Goal: Check status: Check status

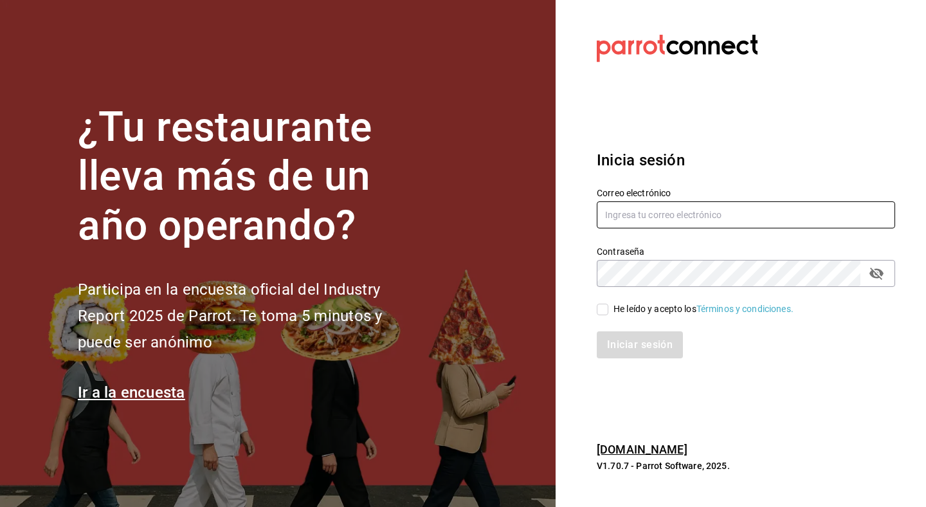
type input "[EMAIL_ADDRESS][DOMAIN_NAME]"
click at [603, 312] on input "He leído y acepto los Términos y condiciones." at bounding box center [603, 310] width 12 height 12
checkbox input "true"
click at [644, 352] on button "Iniciar sesión" at bounding box center [640, 344] width 87 height 27
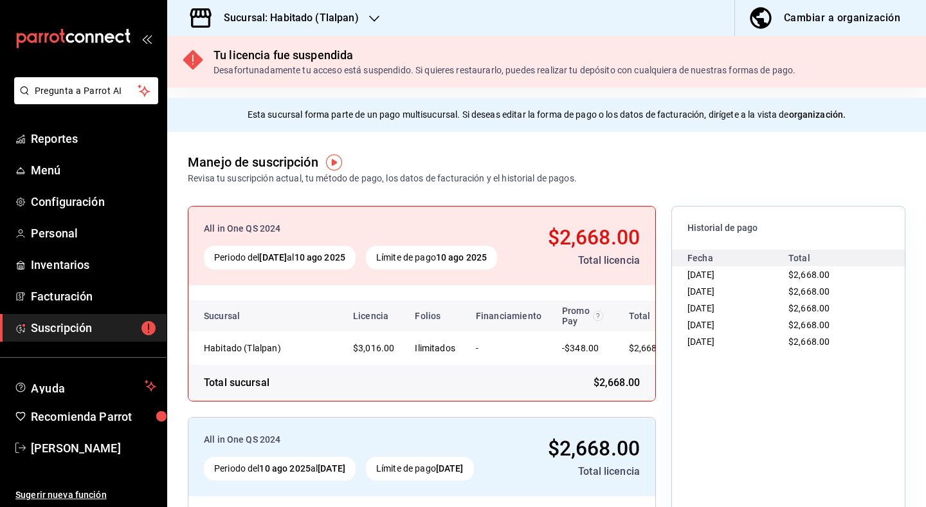
click at [370, 12] on div at bounding box center [374, 19] width 10 height 14
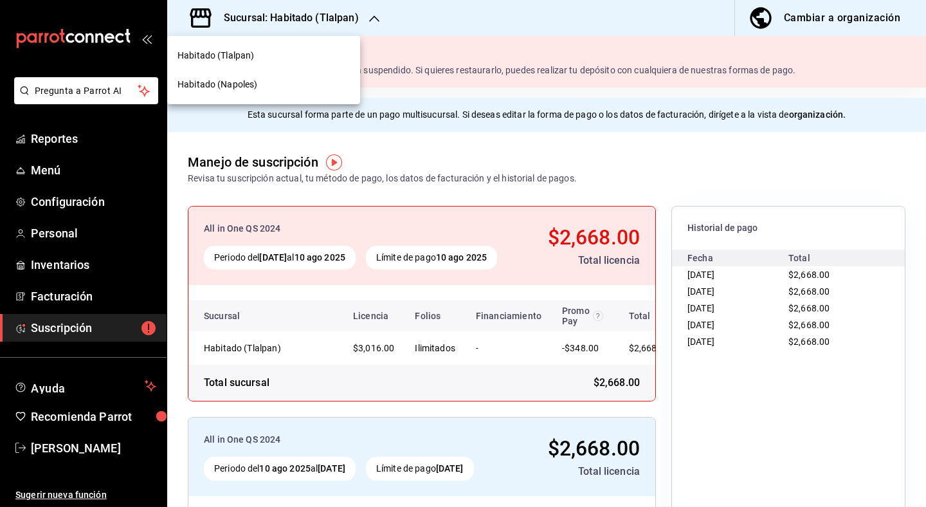
click at [292, 91] on div "Habitado (Napoles)" at bounding box center [263, 84] width 193 height 29
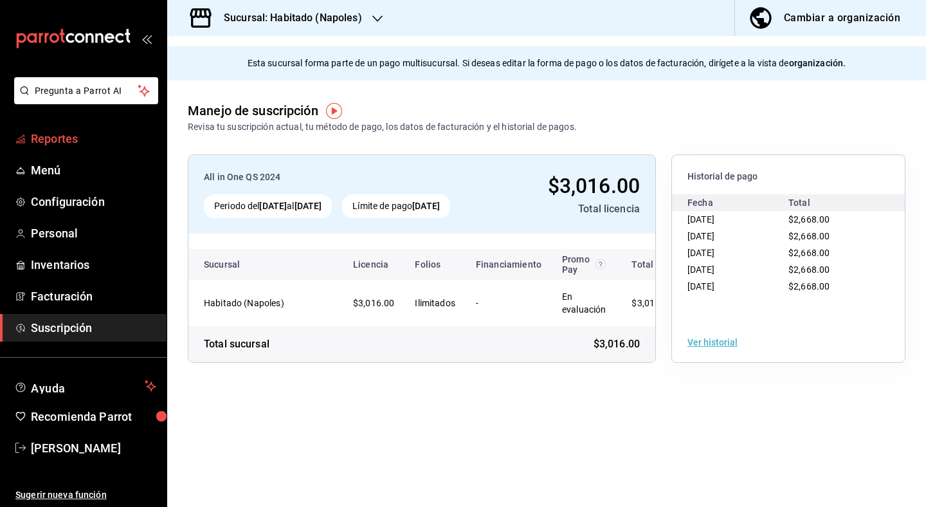
click at [90, 139] on span "Reportes" at bounding box center [93, 138] width 125 height 17
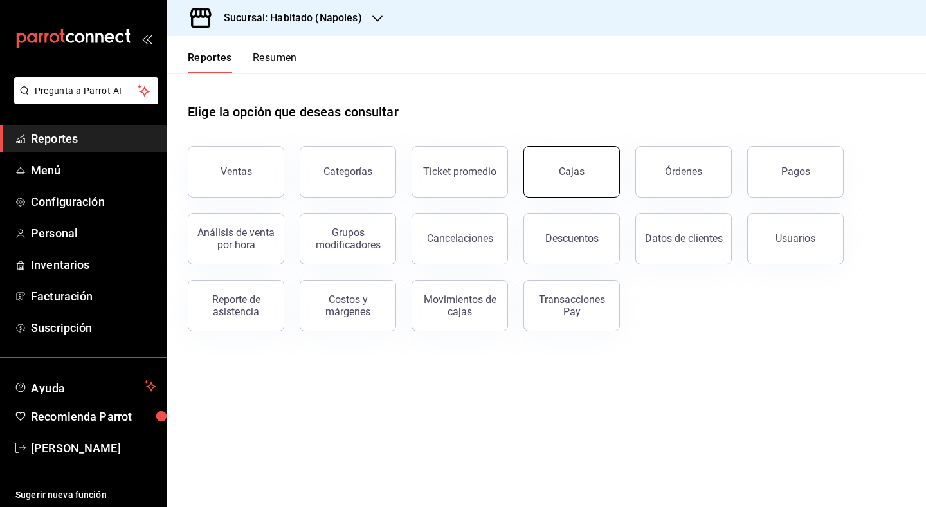
click at [596, 180] on link "Cajas" at bounding box center [571, 171] width 96 height 51
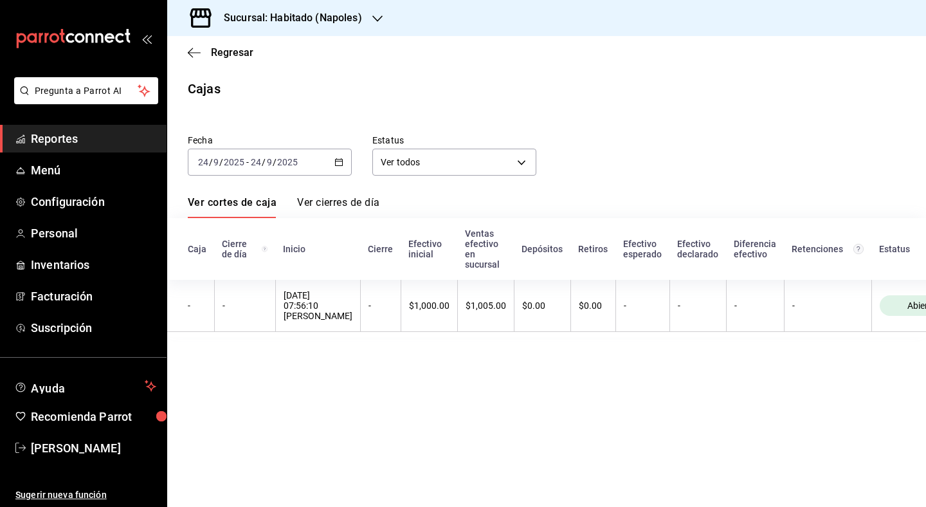
click at [344, 168] on div "[DATE] [DATE] - [DATE] [DATE]" at bounding box center [270, 162] width 164 height 27
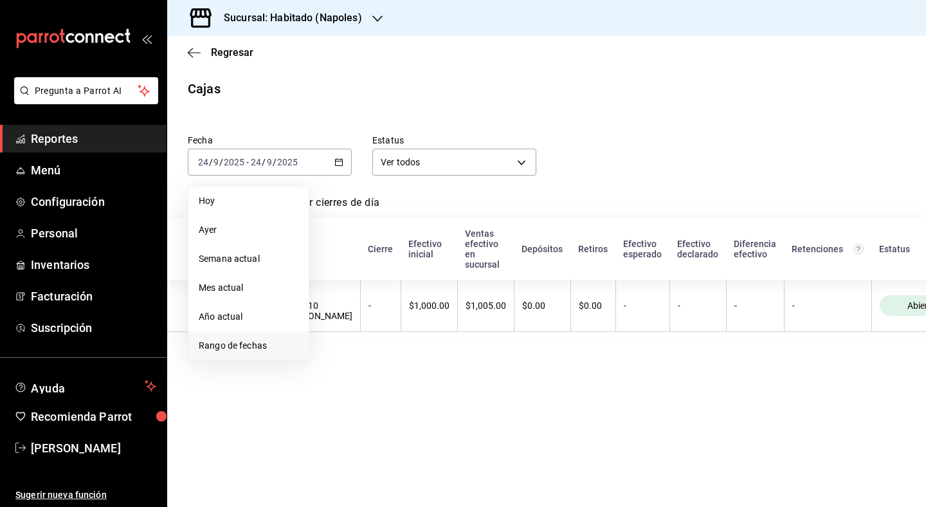
click at [232, 344] on span "Rango de fechas" at bounding box center [249, 346] width 100 height 14
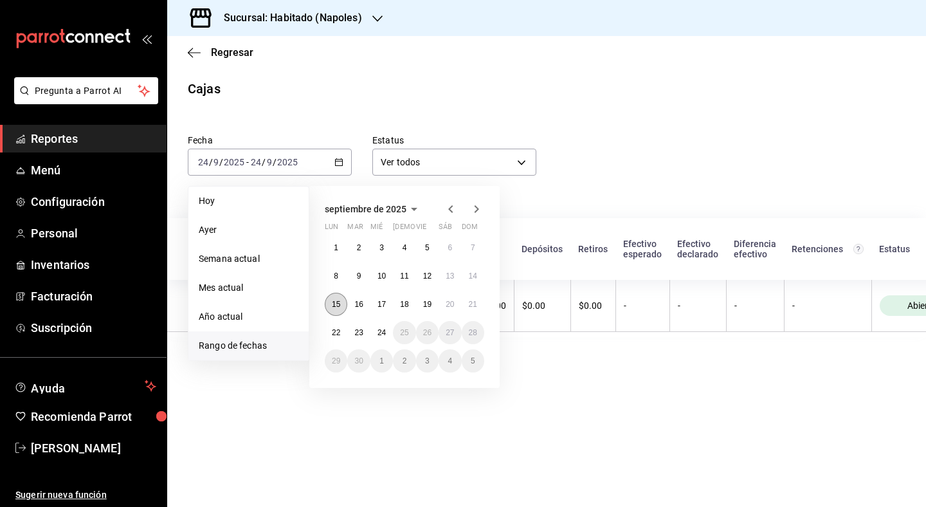
click at [334, 309] on button "15" at bounding box center [336, 304] width 23 height 23
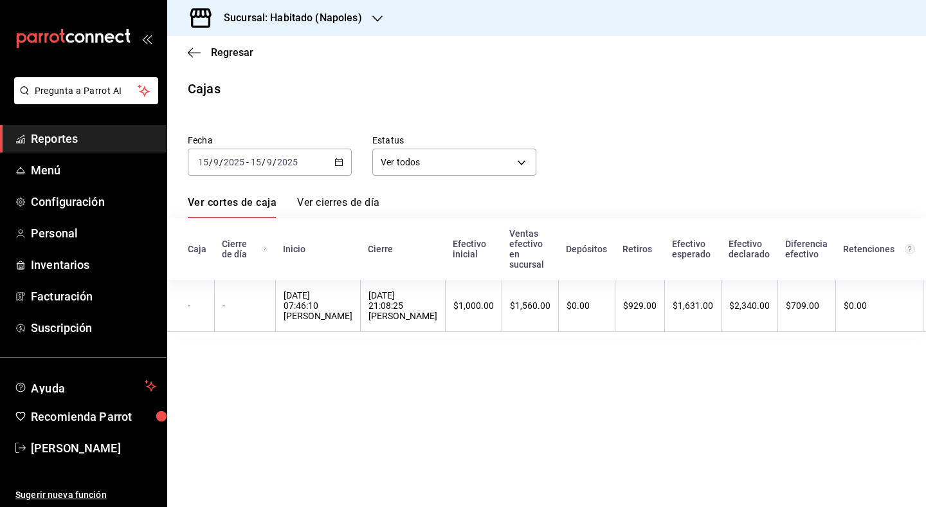
click at [346, 159] on div "[DATE] [DATE] - [DATE] [DATE]" at bounding box center [270, 162] width 164 height 27
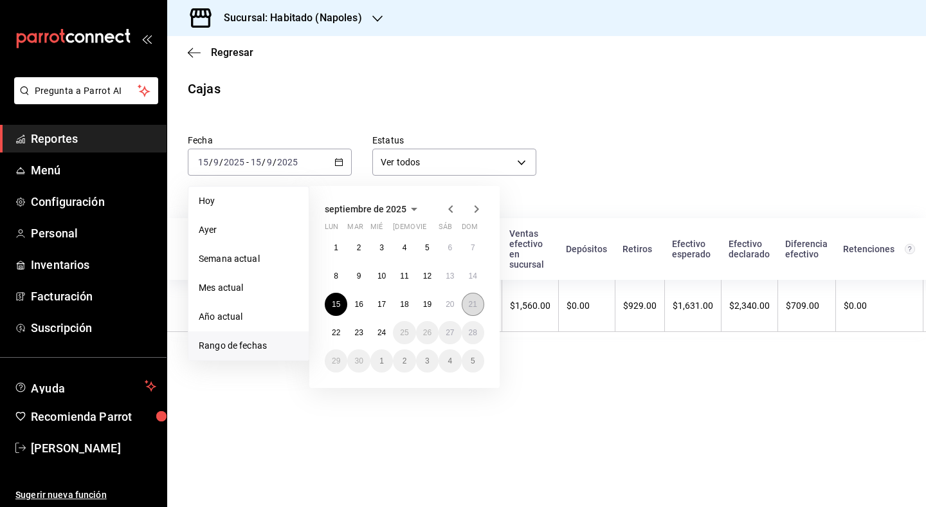
click at [474, 304] on abbr "21" at bounding box center [473, 304] width 8 height 9
click at [329, 307] on button "15" at bounding box center [336, 304] width 23 height 23
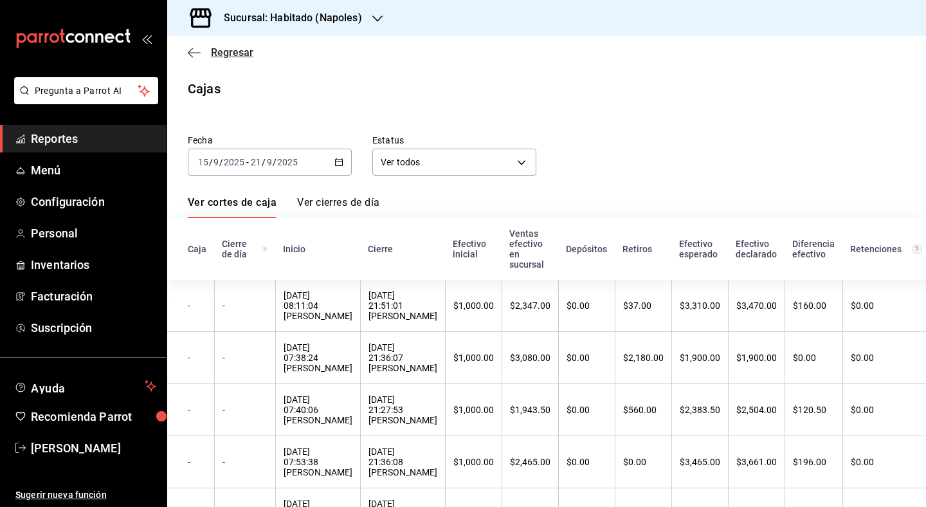
click at [206, 53] on span "Regresar" at bounding box center [221, 52] width 66 height 12
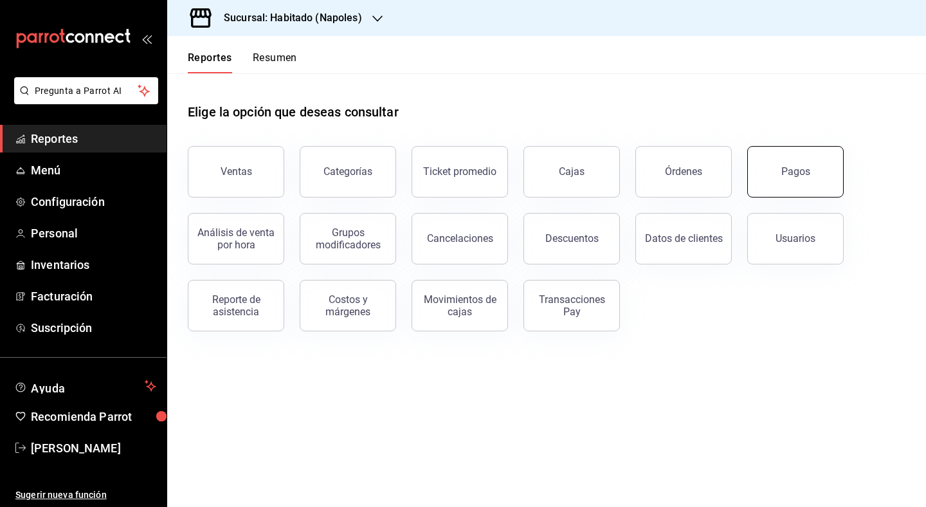
click at [809, 196] on div "Pagos" at bounding box center [788, 164] width 112 height 67
click at [793, 167] on div "Pagos" at bounding box center [795, 171] width 29 height 12
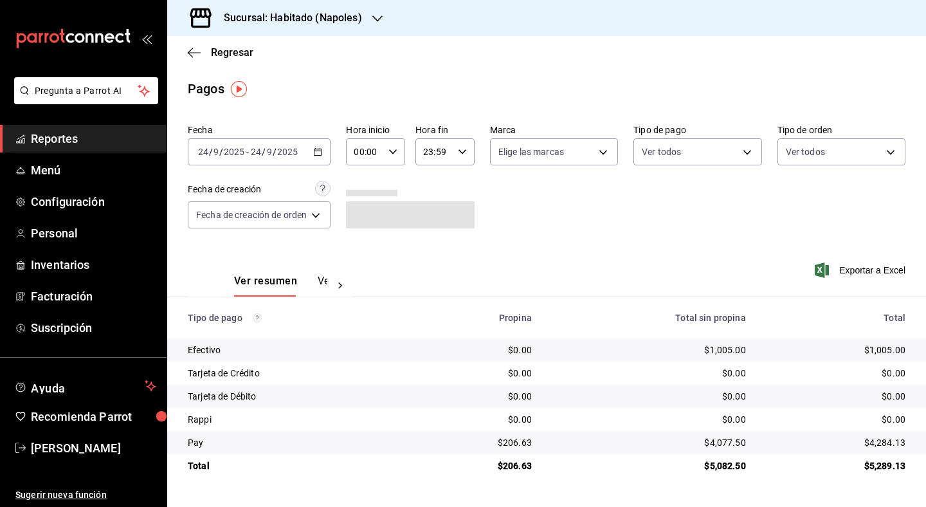
click at [322, 149] on icon "button" at bounding box center [317, 151] width 9 height 9
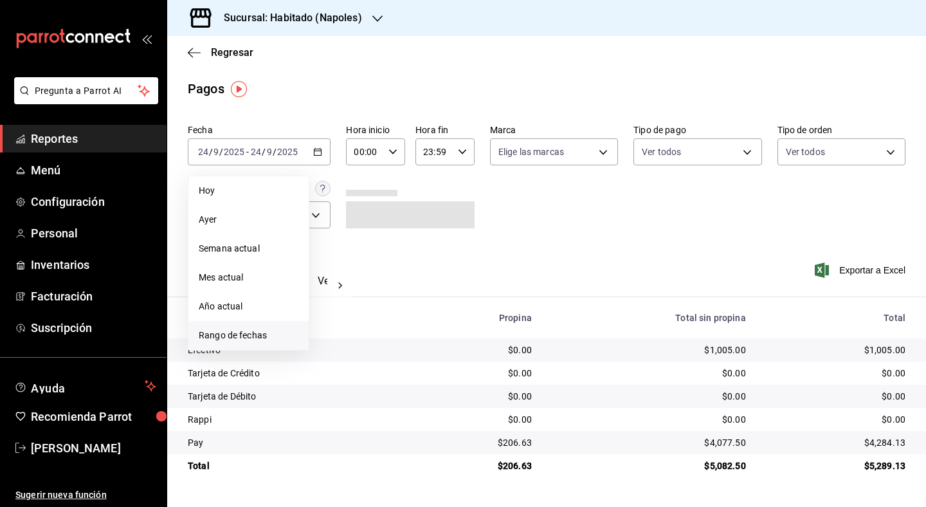
click at [240, 338] on span "Rango de fechas" at bounding box center [249, 336] width 100 height 14
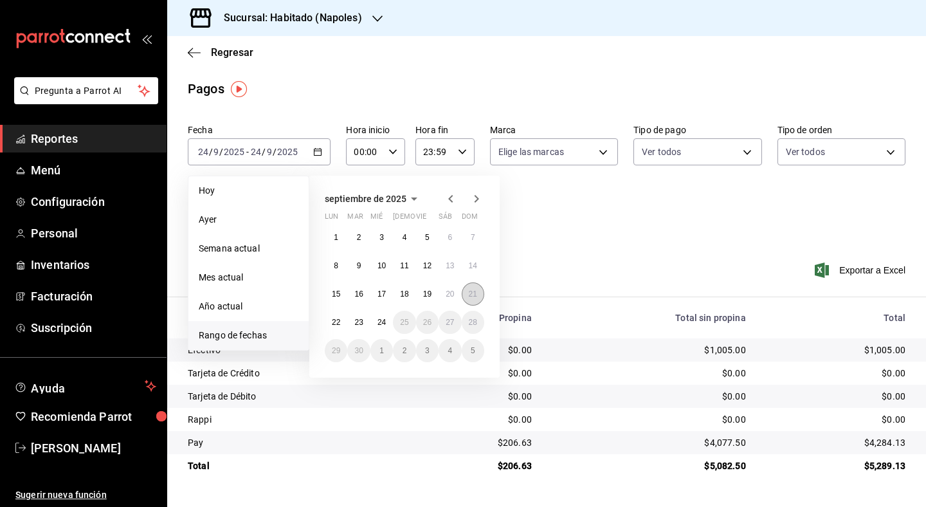
click at [469, 295] on abbr "21" at bounding box center [473, 293] width 8 height 9
click at [330, 300] on button "15" at bounding box center [336, 293] width 23 height 23
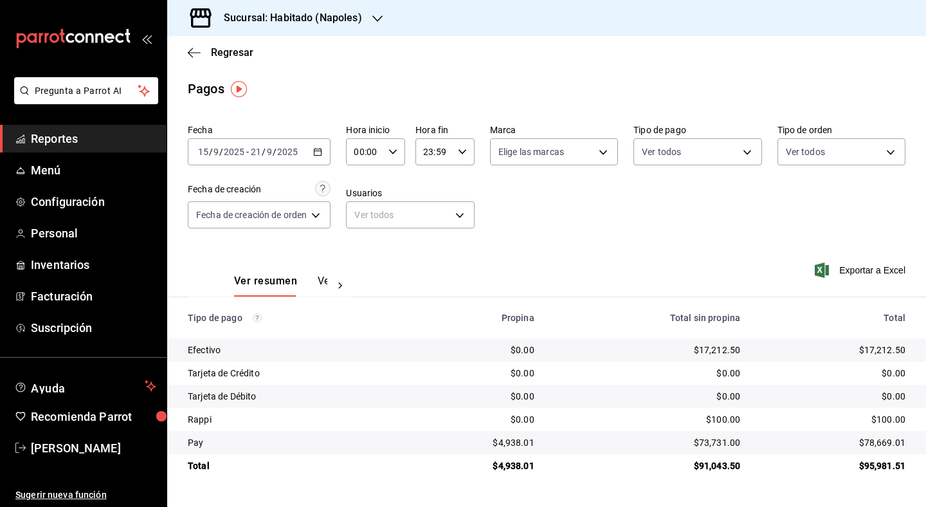
click at [322, 150] on \(Stroke\) "button" at bounding box center [318, 152] width 8 height 7
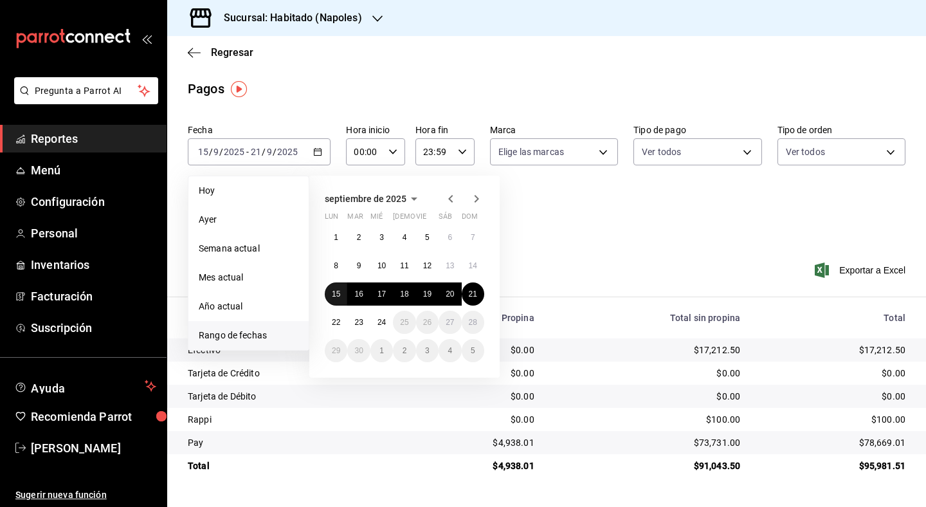
click at [342, 294] on button "15" at bounding box center [336, 293] width 23 height 23
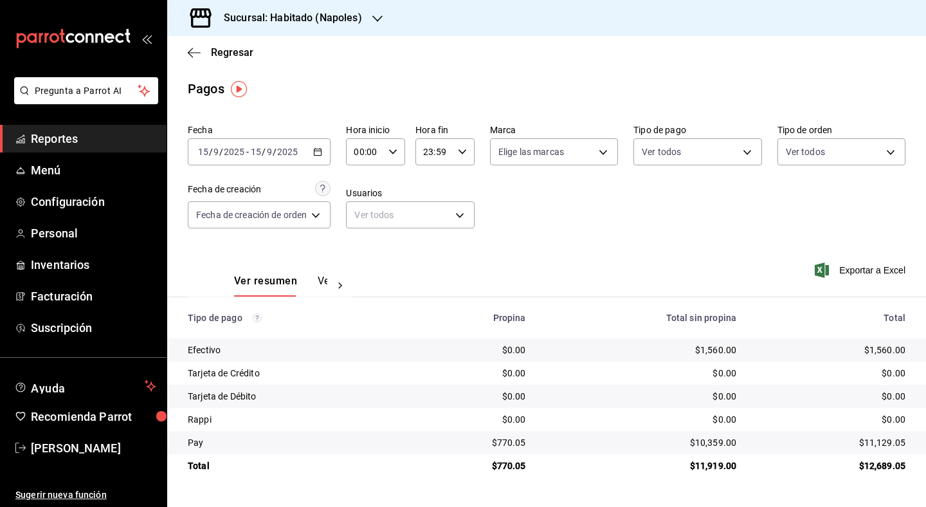
click at [325, 152] on div "[DATE] [DATE] - [DATE] [DATE]" at bounding box center [259, 151] width 143 height 27
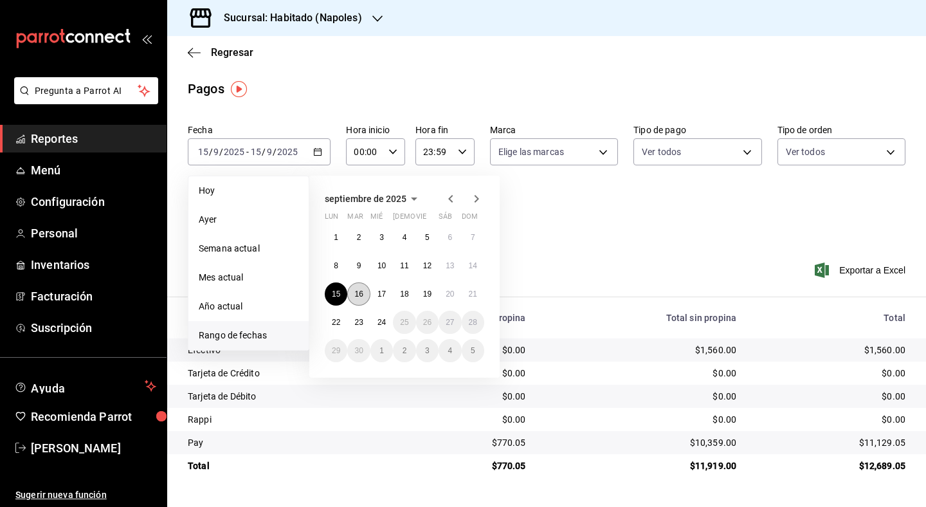
click at [356, 295] on abbr "16" at bounding box center [358, 293] width 8 height 9
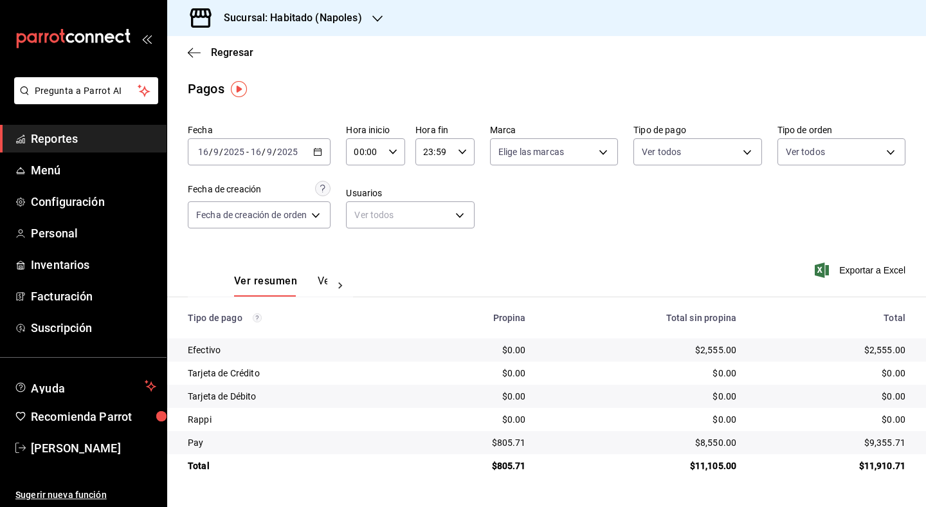
click at [317, 150] on icon "button" at bounding box center [317, 151] width 9 height 9
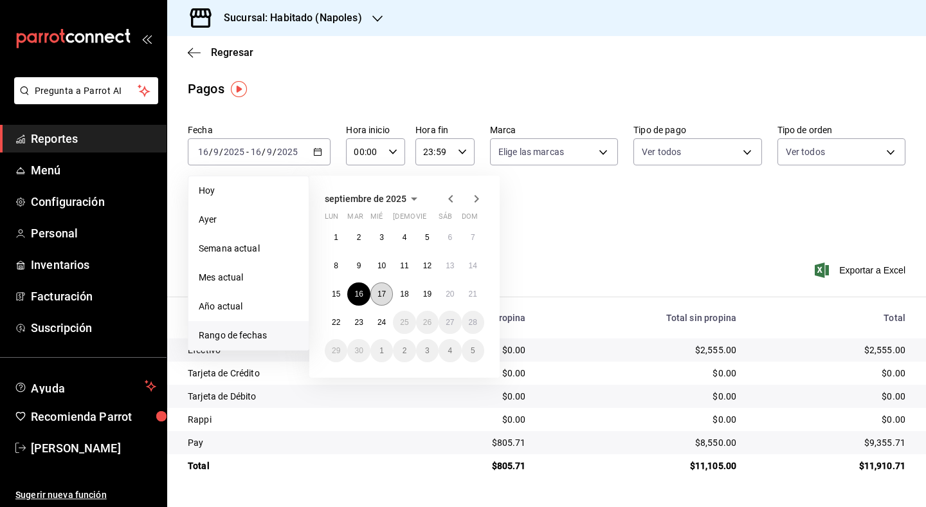
click at [384, 299] on button "17" at bounding box center [381, 293] width 23 height 23
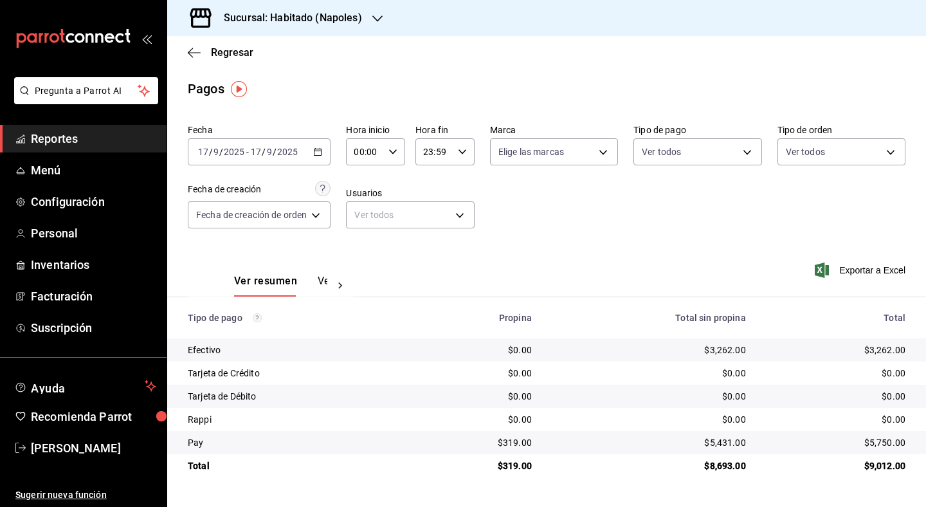
click at [323, 147] on div "[DATE] [DATE] - [DATE] [DATE]" at bounding box center [259, 151] width 143 height 27
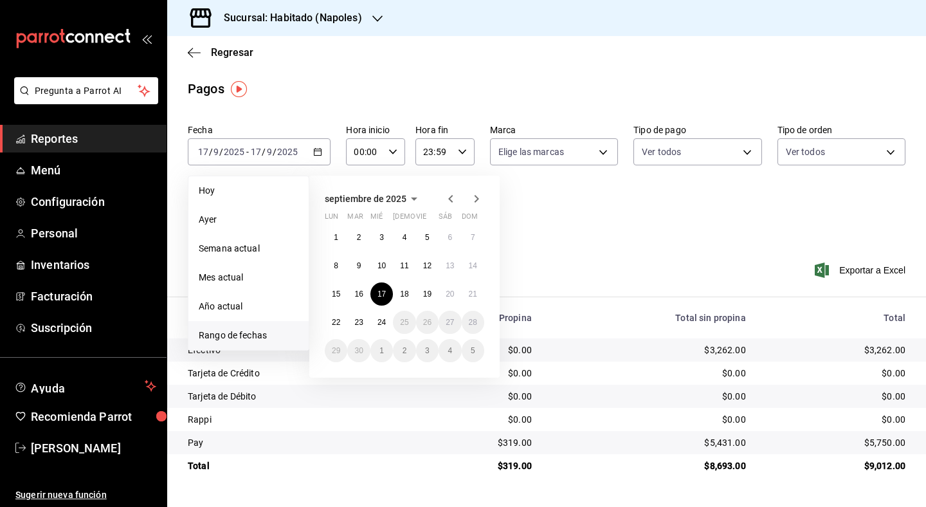
click at [401, 306] on div "1 2 3 4 5 6 7 8 9 10 11 12 13 14 15 16 17 18 19 20 21 22 23 24 25 26 27 28 29 3…" at bounding box center [404, 294] width 159 height 136
click at [401, 301] on button "18" at bounding box center [404, 293] width 23 height 23
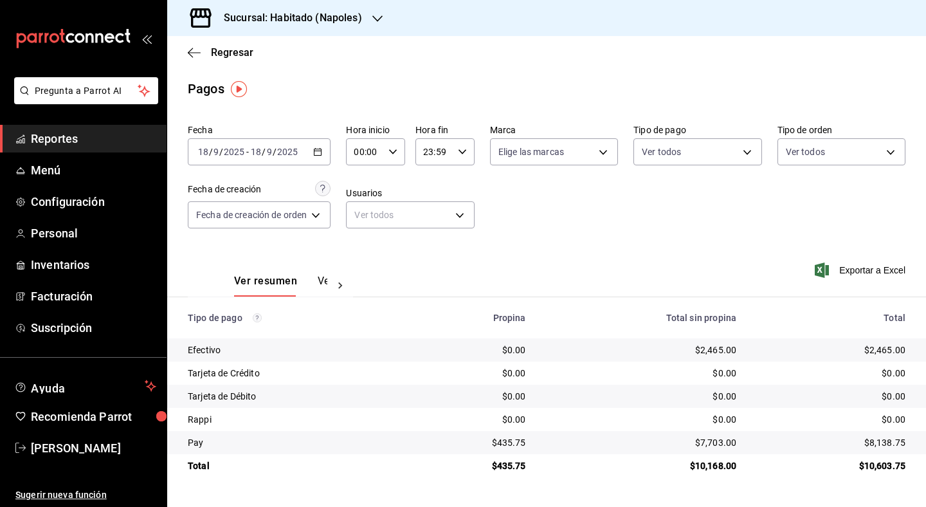
click at [322, 152] on icon "button" at bounding box center [317, 151] width 9 height 9
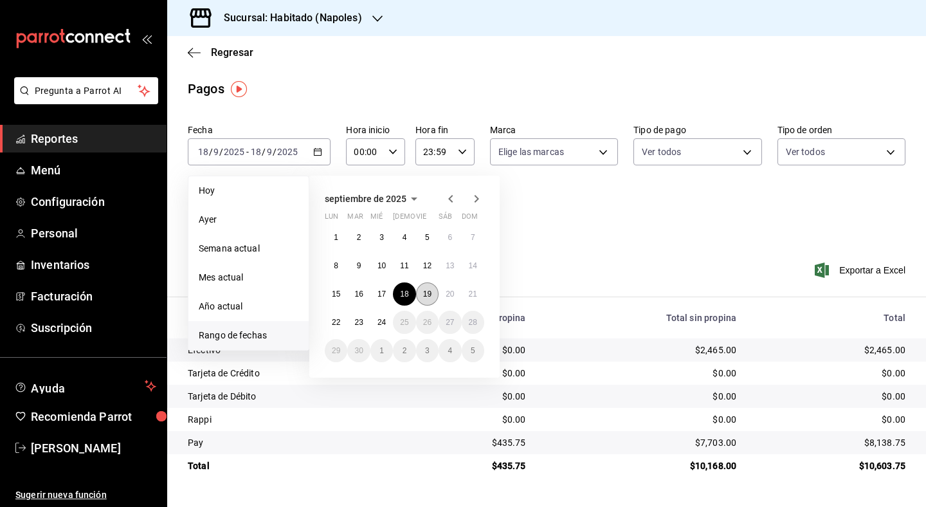
click at [428, 293] on abbr "19" at bounding box center [427, 293] width 8 height 9
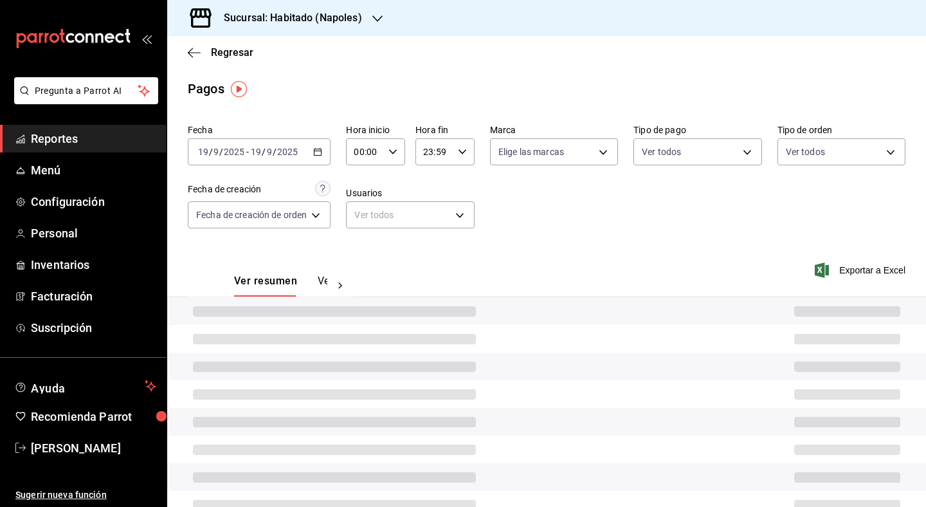
click at [428, 293] on div "Ver resumen Ver pagos Exportar a Excel" at bounding box center [546, 278] width 759 height 68
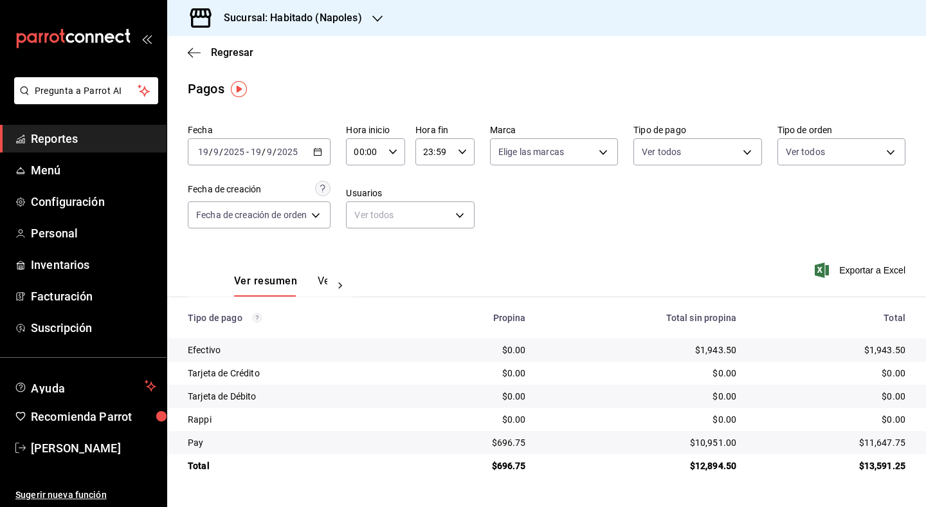
click at [320, 156] on div "[DATE] [DATE] - [DATE] [DATE]" at bounding box center [259, 151] width 143 height 27
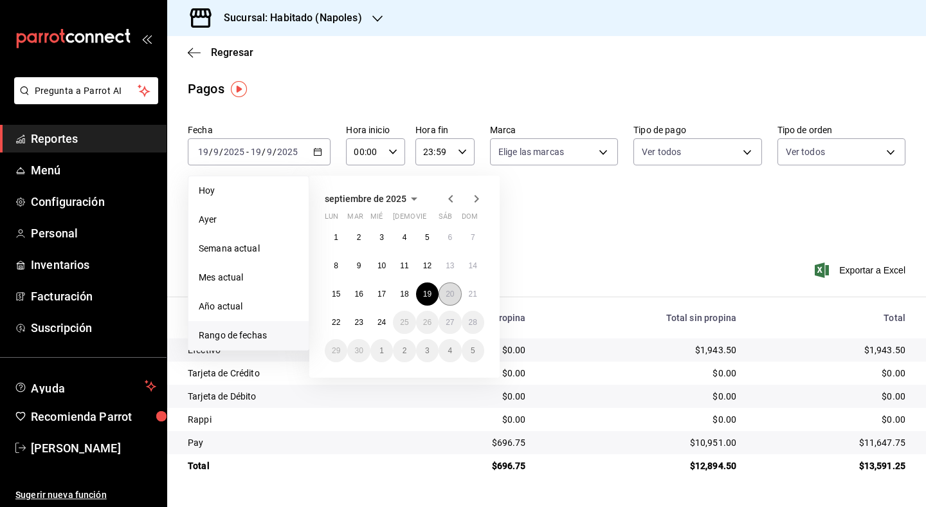
click at [454, 294] on abbr "20" at bounding box center [450, 293] width 8 height 9
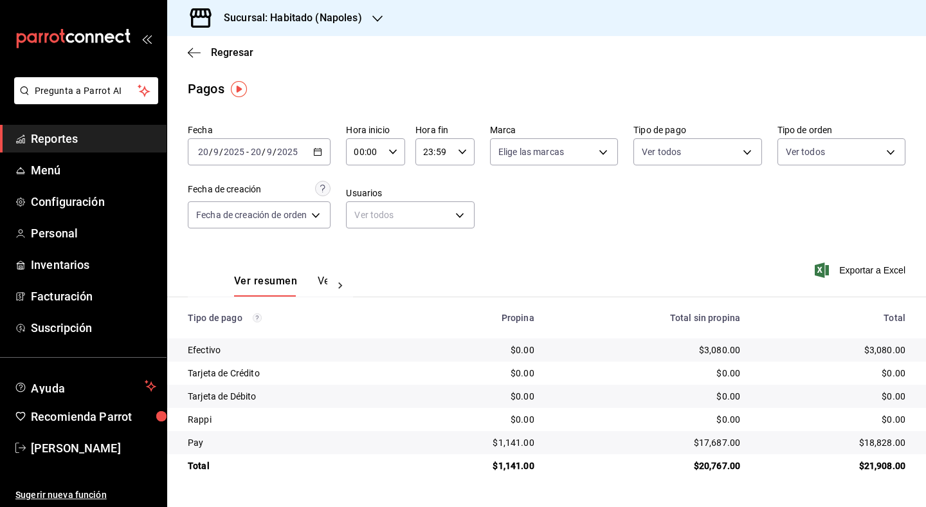
click at [318, 151] on \(Stroke\) "button" at bounding box center [317, 150] width 7 height 1
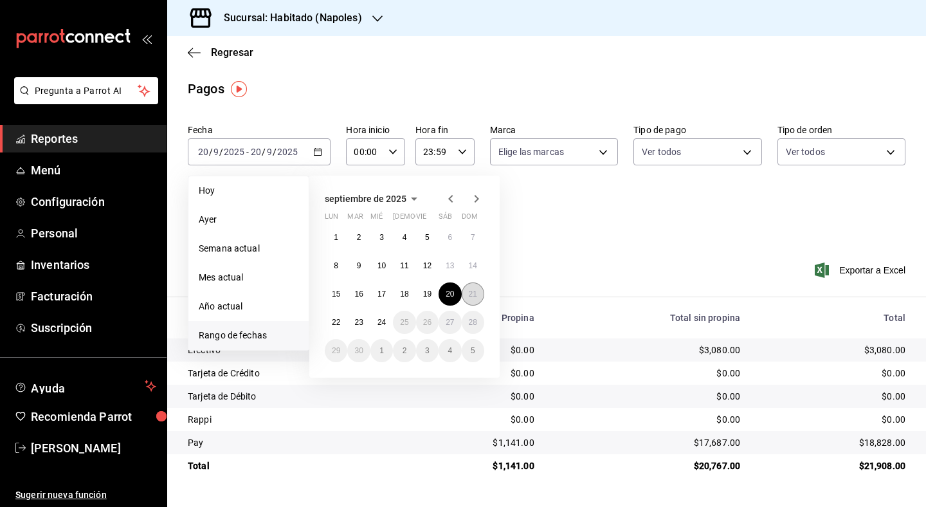
click at [469, 296] on abbr "21" at bounding box center [473, 293] width 8 height 9
